Goal: Information Seeking & Learning: Find specific fact

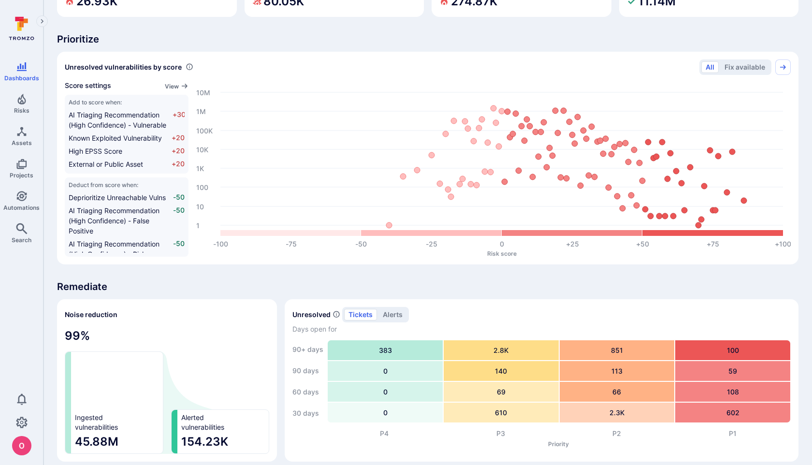
scroll to position [325, 0]
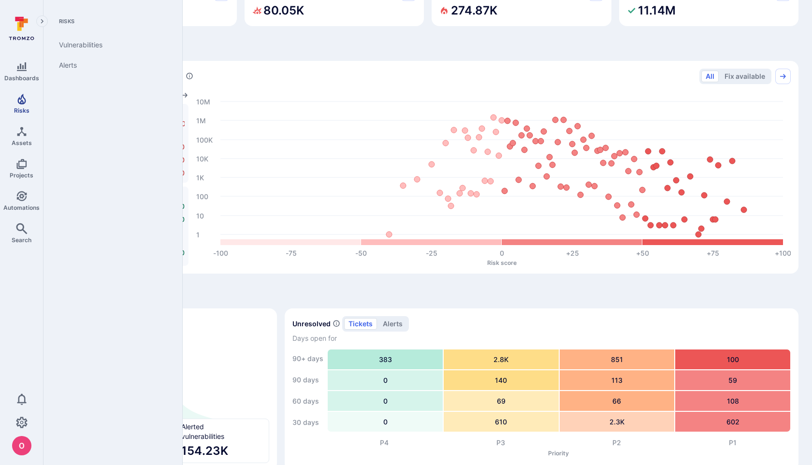
click at [27, 106] on link "Risks" at bounding box center [21, 103] width 43 height 29
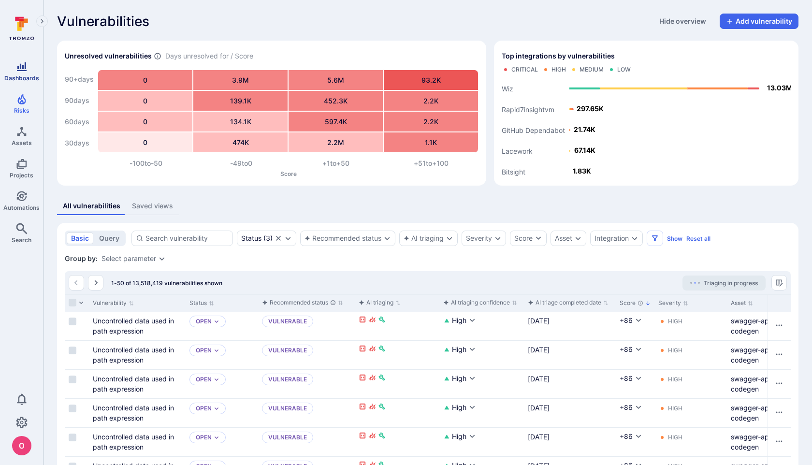
click at [21, 71] on icon "Dashboards" at bounding box center [22, 66] width 10 height 9
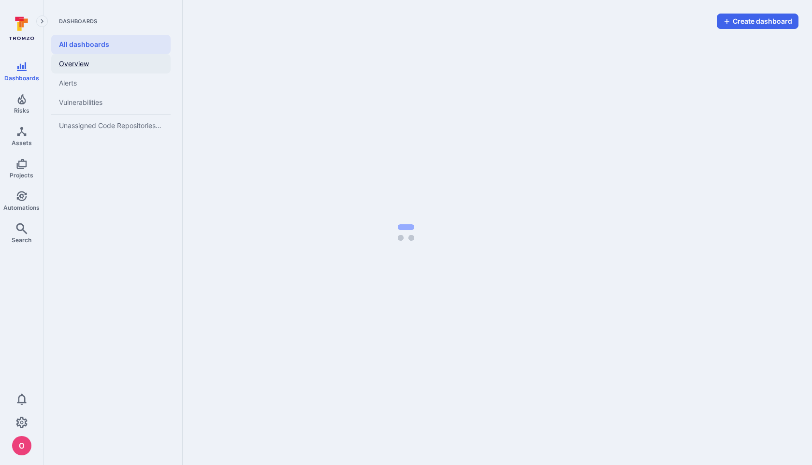
click at [79, 64] on link "Overview" at bounding box center [110, 63] width 119 height 19
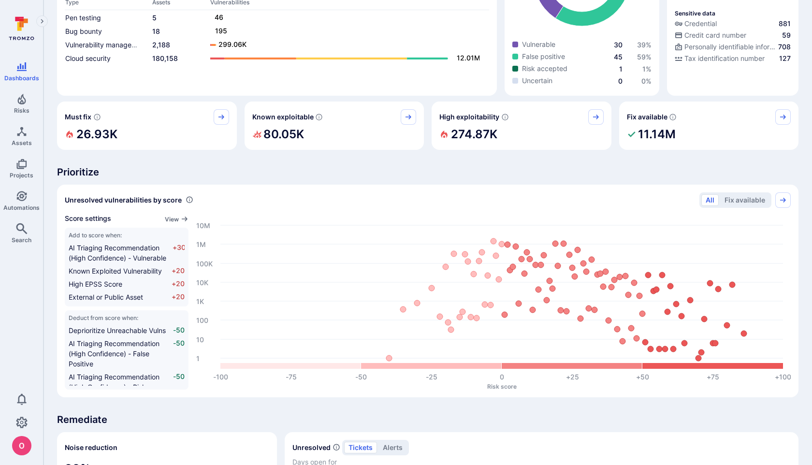
scroll to position [113, 0]
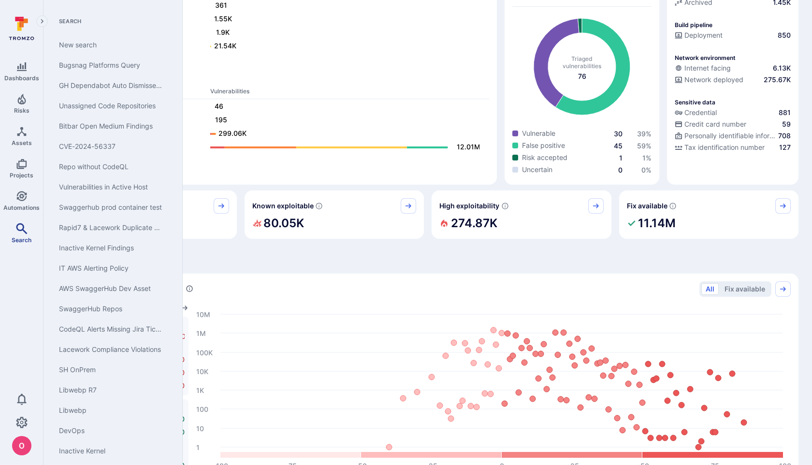
click at [22, 230] on icon "Search" at bounding box center [22, 229] width 12 height 12
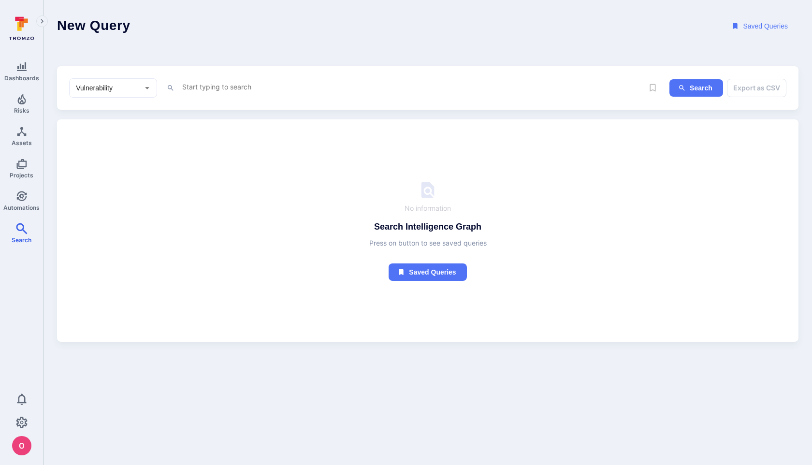
click at [220, 88] on textarea "Intelligence Graph search area" at bounding box center [412, 87] width 462 height 12
click at [309, 88] on textarea "Intelligence Graph search area" at bounding box center [412, 87] width 462 height 12
click at [232, 81] on textarea "metadata" at bounding box center [412, 87] width 462 height 12
type textarea "m"
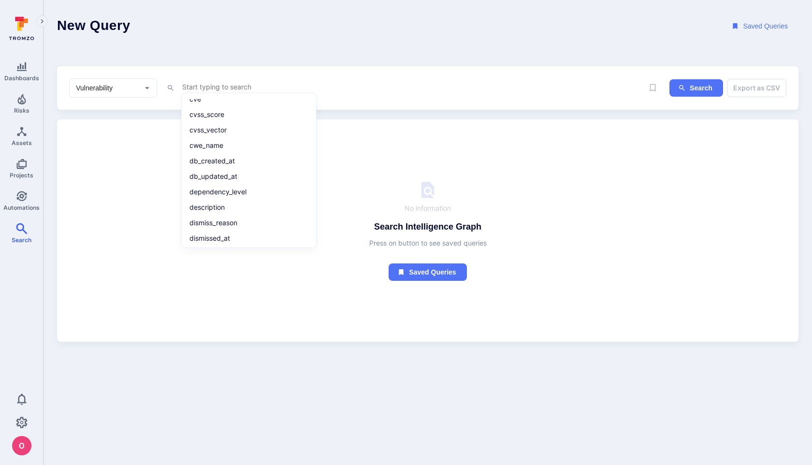
scroll to position [255, 0]
click at [238, 179] on li "description" at bounding box center [249, 180] width 123 height 14
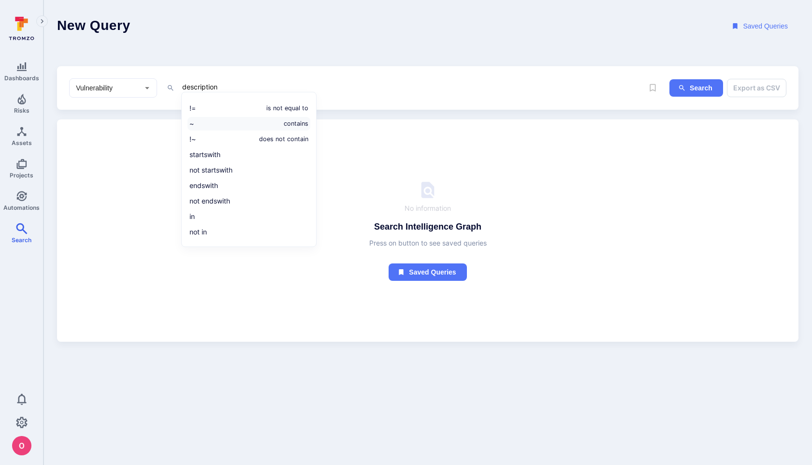
click at [253, 122] on li "~ contains" at bounding box center [249, 124] width 123 height 14
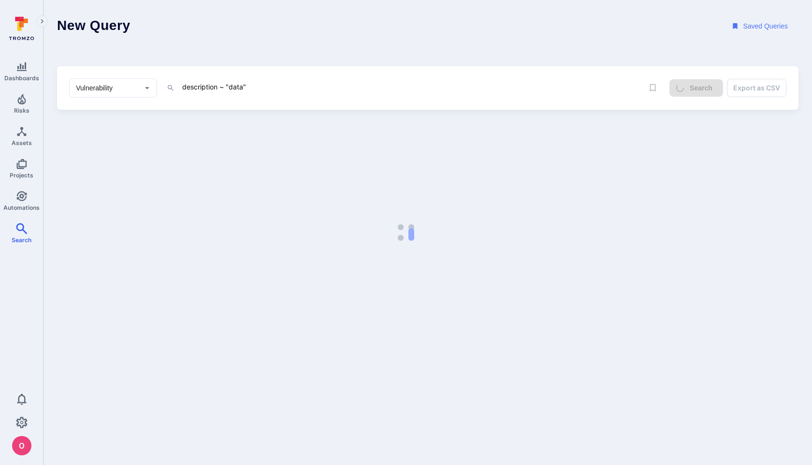
click at [290, 87] on textarea "description ~ "data"" at bounding box center [412, 87] width 462 height 12
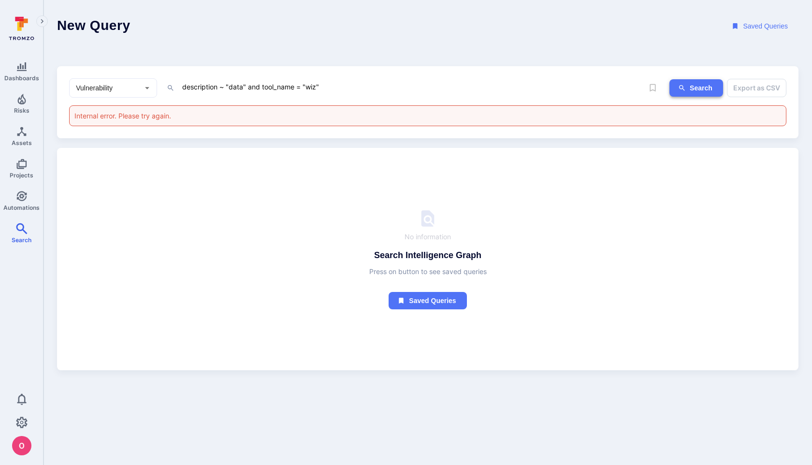
type textarea "description ~ "data" and tool_name = "wiz""
click at [682, 85] on icon "ig-search" at bounding box center [682, 88] width 6 height 6
click at [264, 84] on textarea "description ~ "data" and tool_name = "wiz"" at bounding box center [412, 87] width 462 height 12
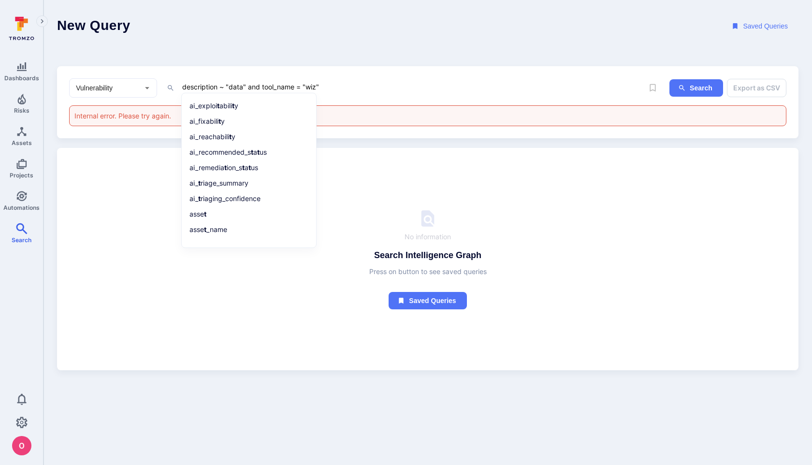
click at [381, 86] on textarea "description ~ "data" and tool_name = "wiz"" at bounding box center [412, 87] width 462 height 12
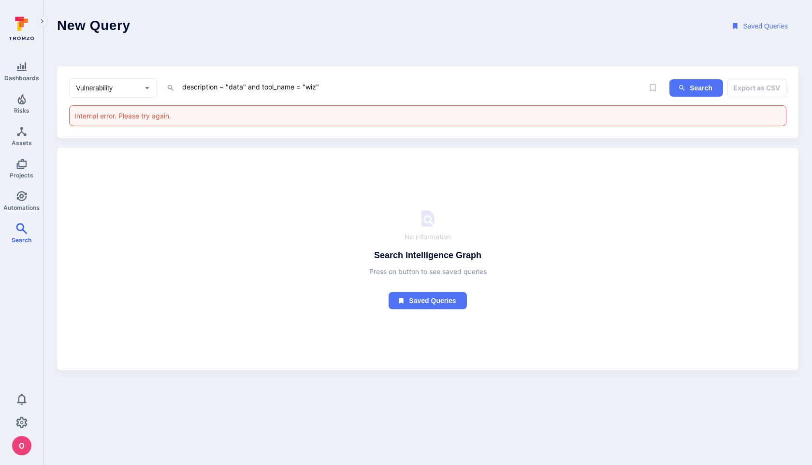
click at [200, 87] on textarea "description ~ "data" and tool_name = "wiz"" at bounding box center [412, 87] width 462 height 12
click at [219, 85] on textarea "description ~ "data" and tool_name = "wiz"" at bounding box center [412, 87] width 462 height 12
click at [222, 85] on textarea "description ~ "data" and tool_name = "wiz"" at bounding box center [412, 87] width 462 height 12
click at [236, 83] on textarea "description ~ "data" and tool_name = "wiz"" at bounding box center [412, 87] width 462 height 12
drag, startPoint x: 258, startPoint y: 88, endPoint x: 154, endPoint y: 84, distance: 104.0
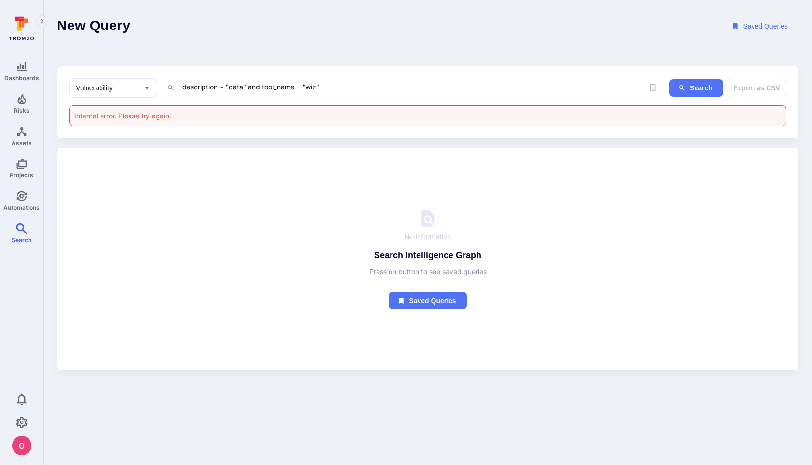
click at [155, 84] on div "Vulnerability ​ description ~ "data" and tool_name = "wiz" x" at bounding box center [356, 87] width 574 height 19
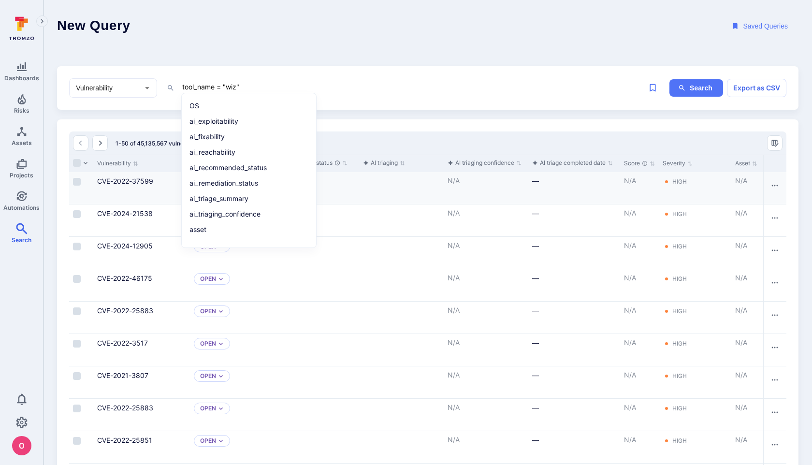
scroll to position [0, 5]
click at [417, 201] on div "Cell for aiCtx" at bounding box center [396, 188] width 85 height 32
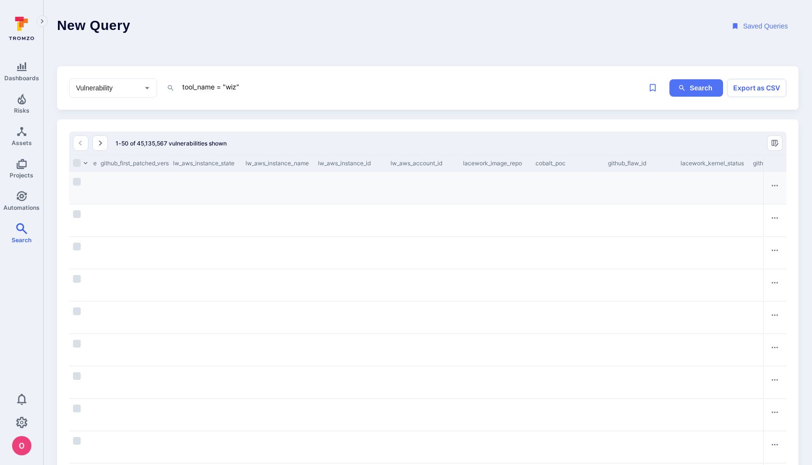
scroll to position [0, 3468]
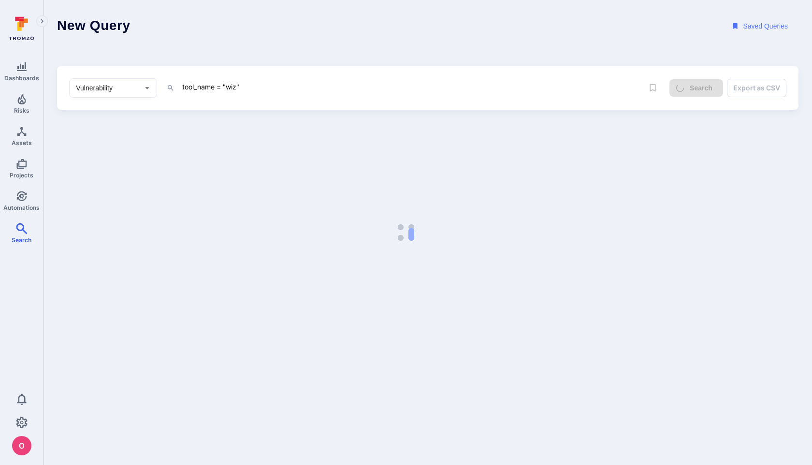
click at [289, 88] on textarea "tool_name = "wiz"" at bounding box center [412, 87] width 462 height 12
paste textarea "ReportDataFinding"
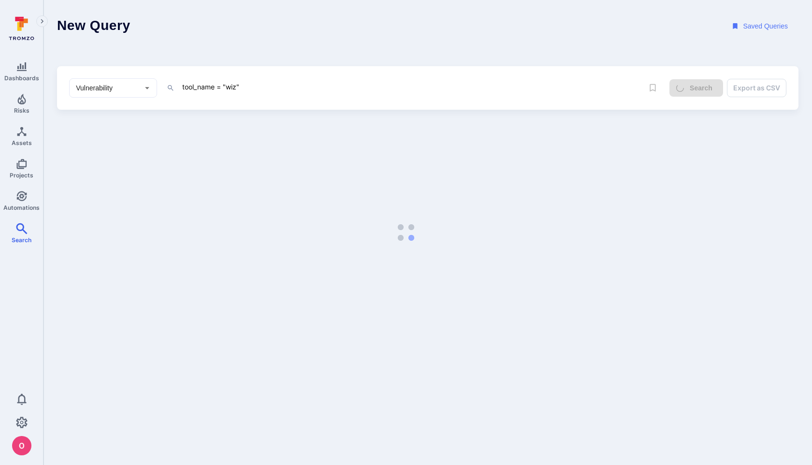
type textarea "ReportDataFinding"
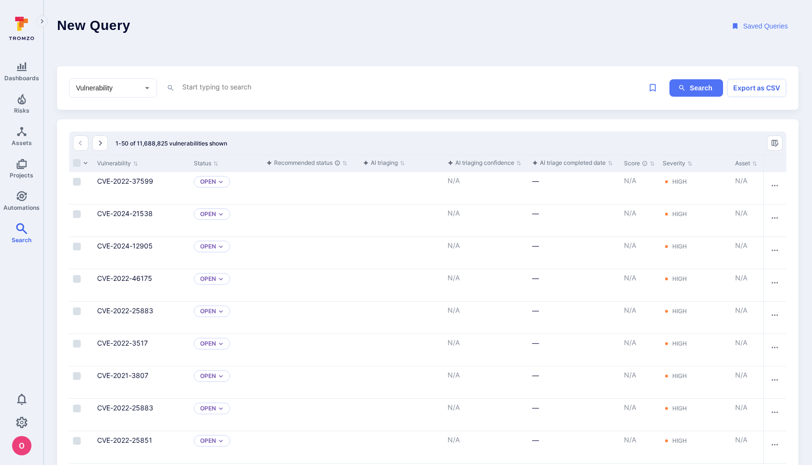
click at [300, 88] on textarea "Intelligence Graph search area" at bounding box center [412, 87] width 462 height 12
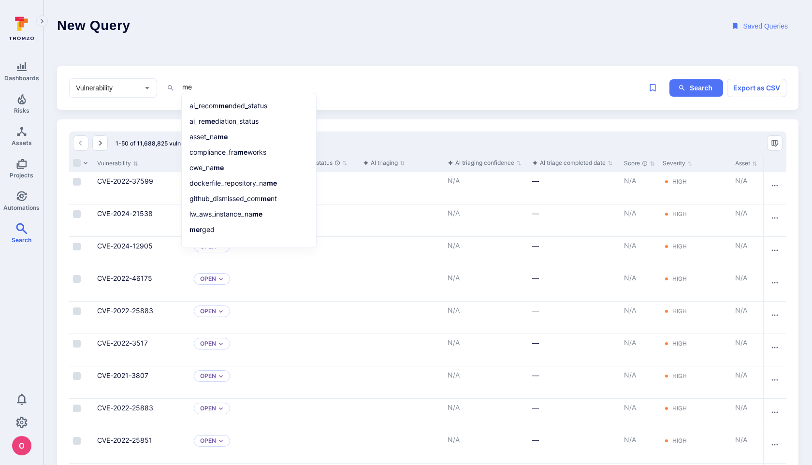
type textarea "m"
type textarea "d"
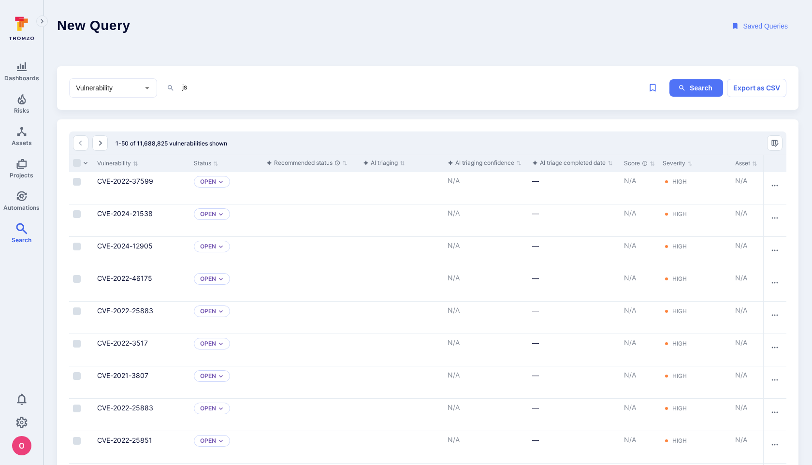
type textarea "j"
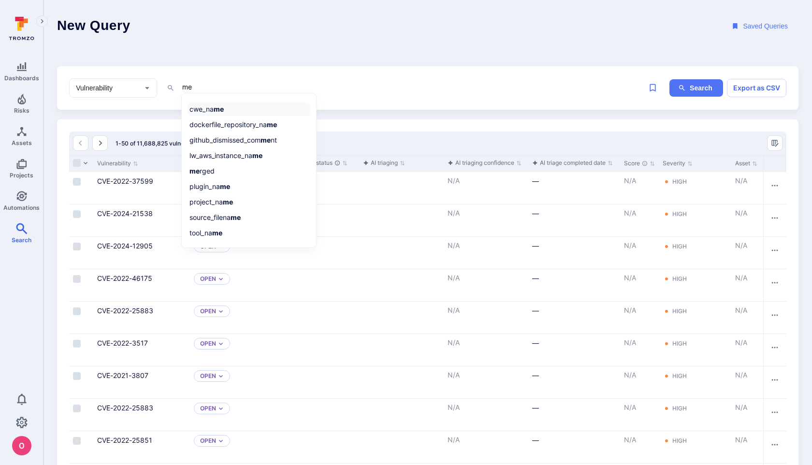
scroll to position [59, 0]
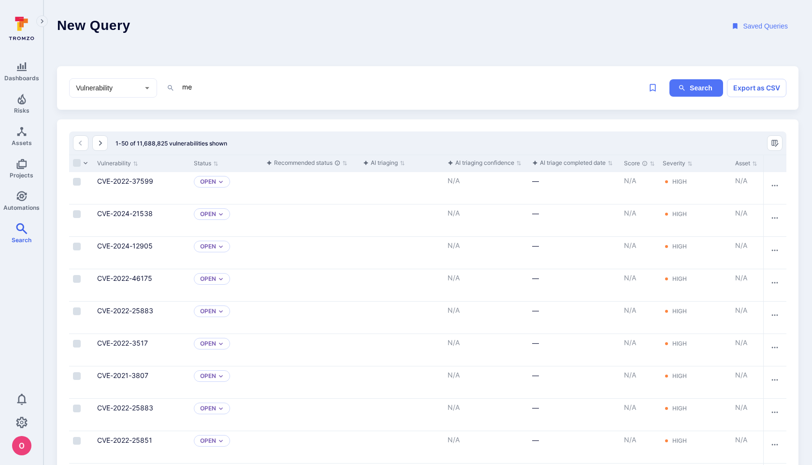
type textarea "m"
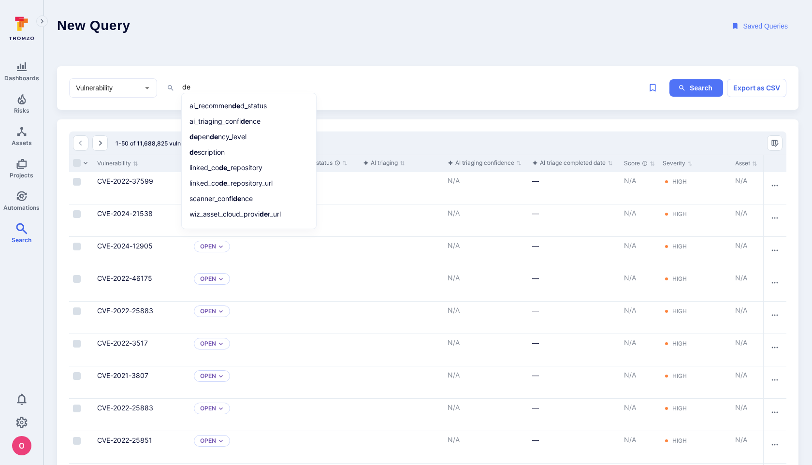
scroll to position [0, 0]
type textarea "d"
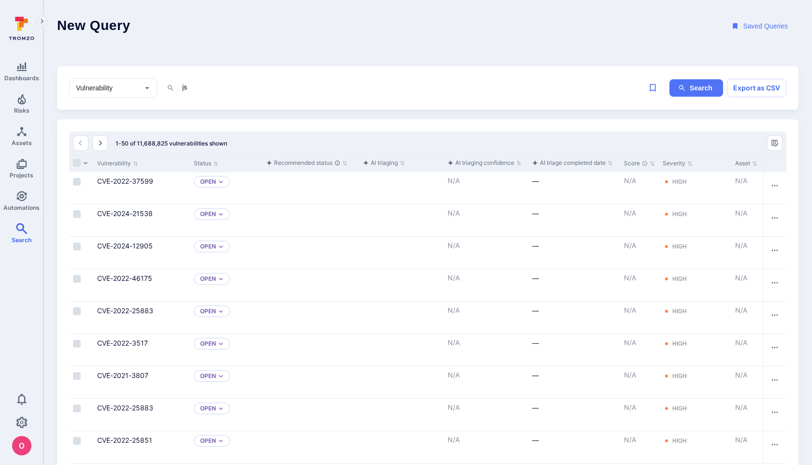
type textarea "j"
type textarea "d"
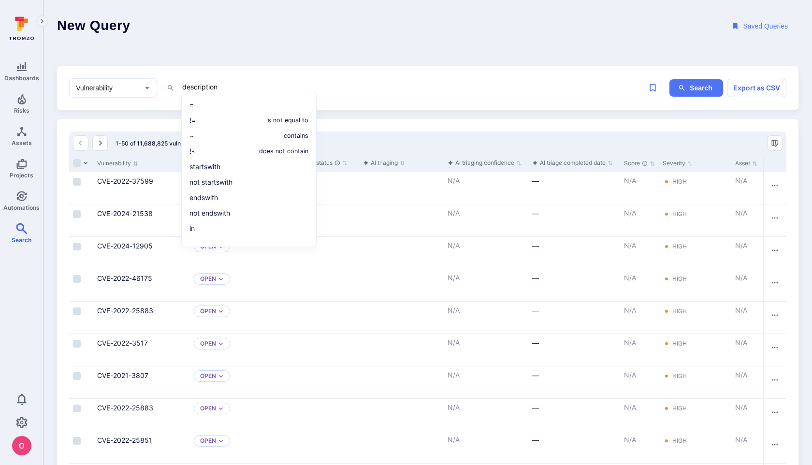
type textarea "description"
